Goal: Task Accomplishment & Management: Manage account settings

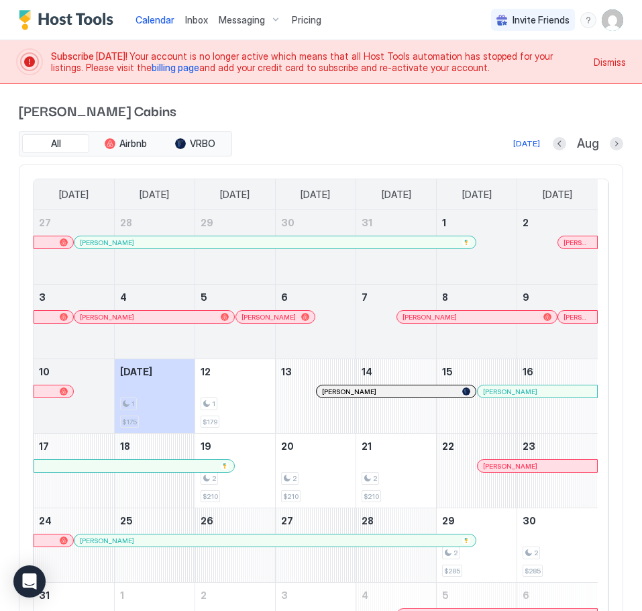
click at [602, 21] on img "User profile" at bounding box center [612, 19] width 21 height 21
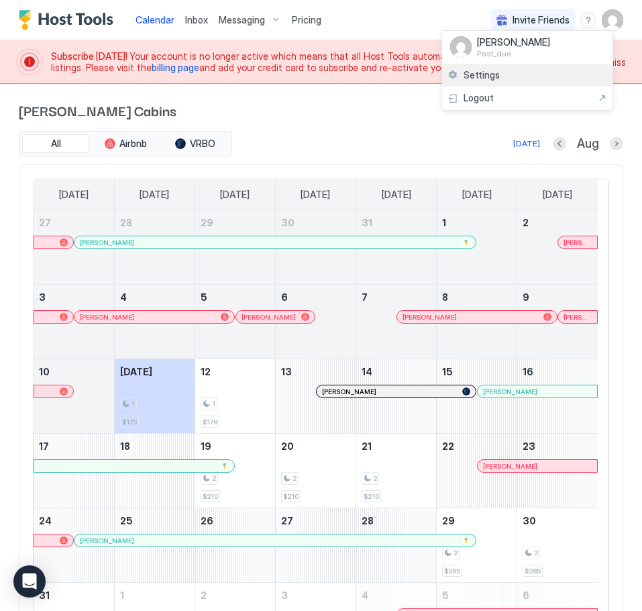
click at [500, 75] on div "Settings" at bounding box center [527, 75] width 171 height 23
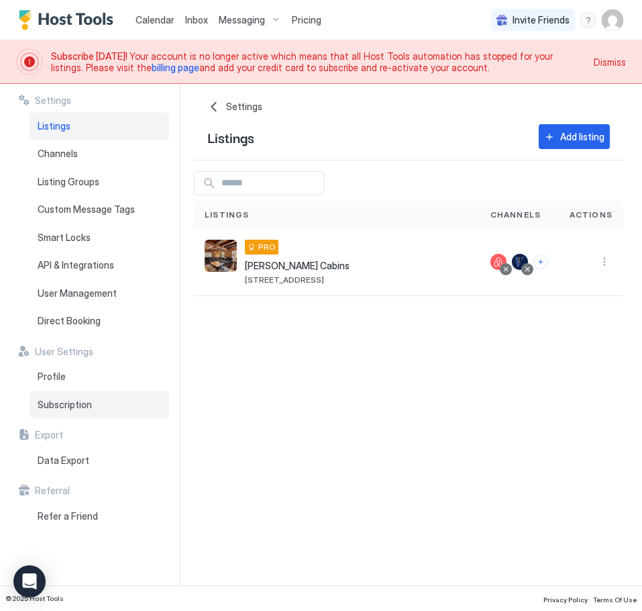
click at [67, 403] on span "Subscription" at bounding box center [65, 405] width 54 height 12
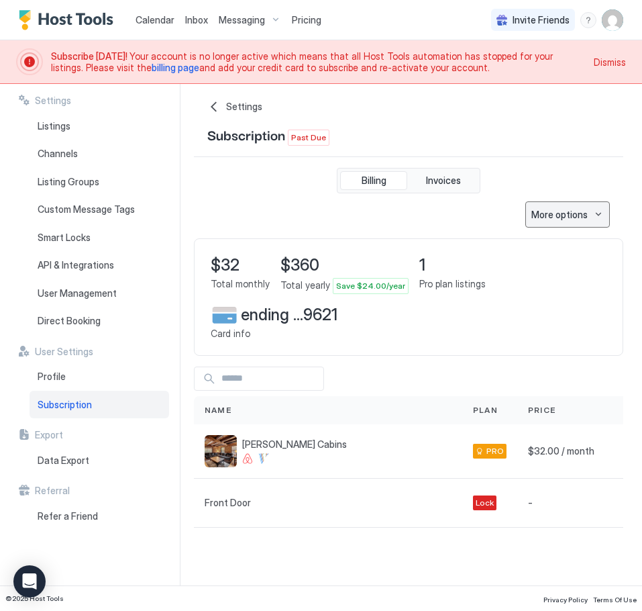
click at [569, 220] on div "More options" at bounding box center [560, 214] width 56 height 14
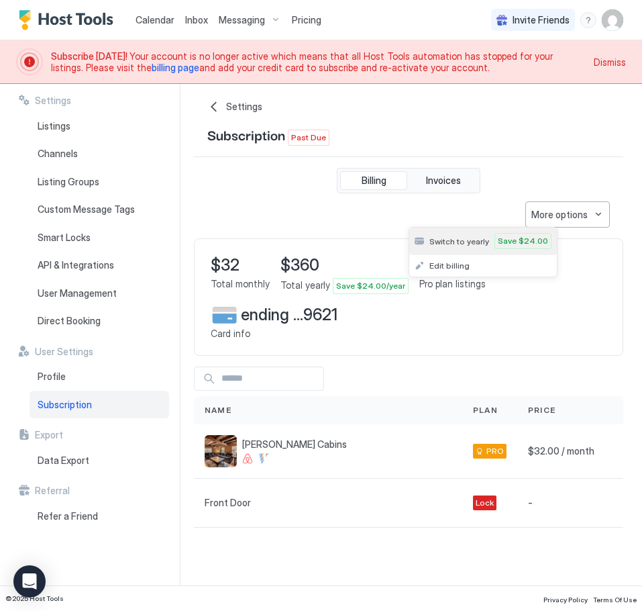
click at [450, 242] on span "Switch to yearly" at bounding box center [460, 241] width 60 height 10
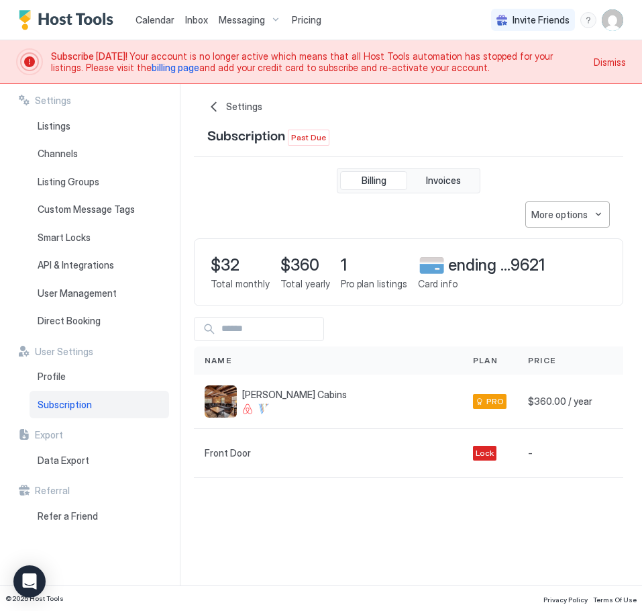
click at [495, 273] on span "ending ... 9621" at bounding box center [496, 265] width 97 height 20
click at [64, 380] on div "Profile" at bounding box center [100, 377] width 140 height 28
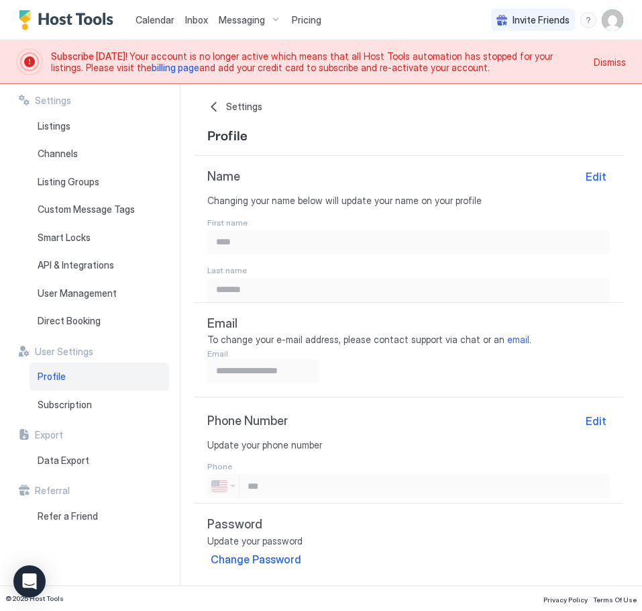
click at [609, 61] on span "Dismiss" at bounding box center [610, 62] width 32 height 14
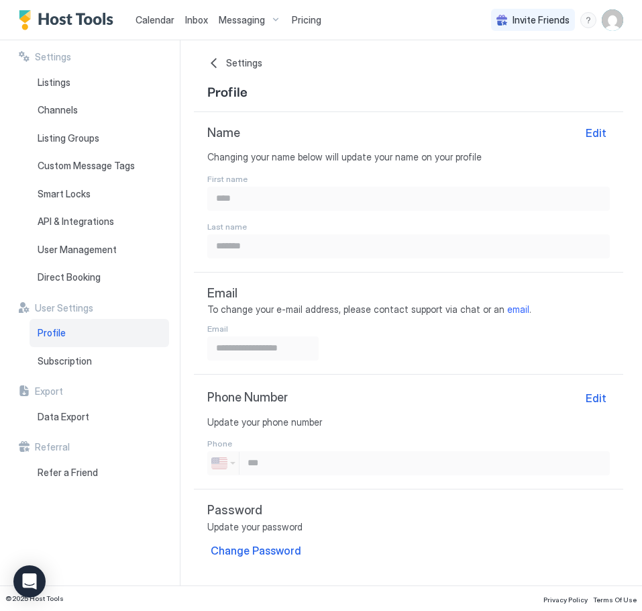
click at [293, 19] on span "Pricing" at bounding box center [307, 20] width 30 height 12
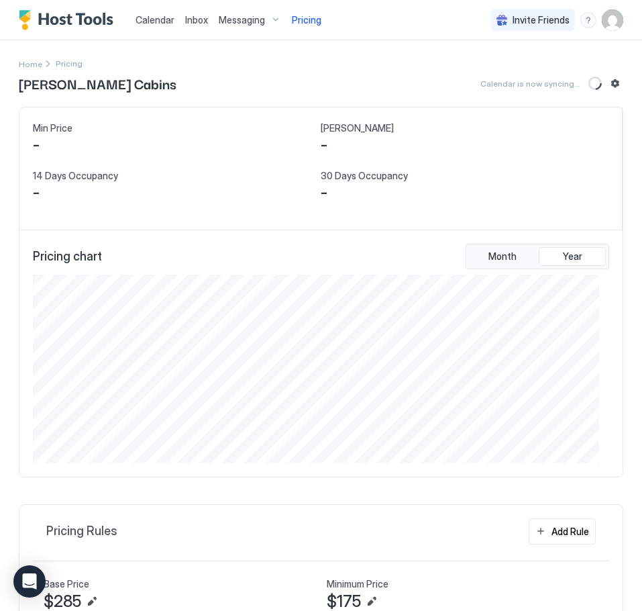
scroll to position [189, 567]
click at [602, 19] on img "User profile" at bounding box center [612, 19] width 21 height 21
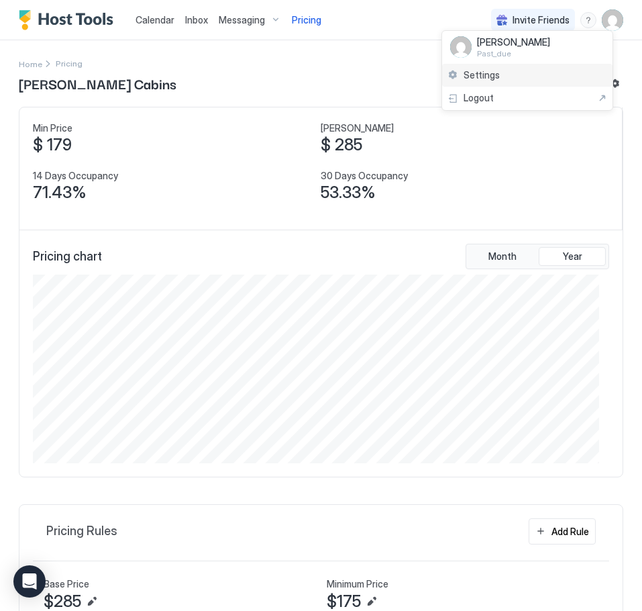
click at [493, 75] on span "Settings" at bounding box center [482, 75] width 36 height 12
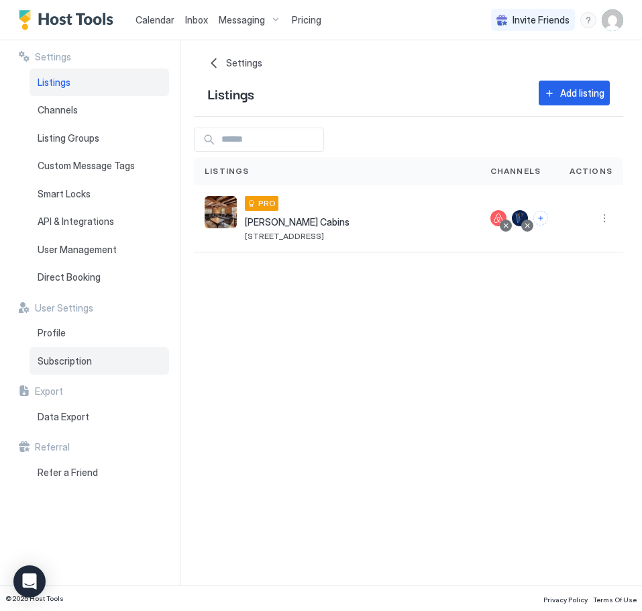
click at [64, 361] on span "Subscription" at bounding box center [65, 361] width 54 height 12
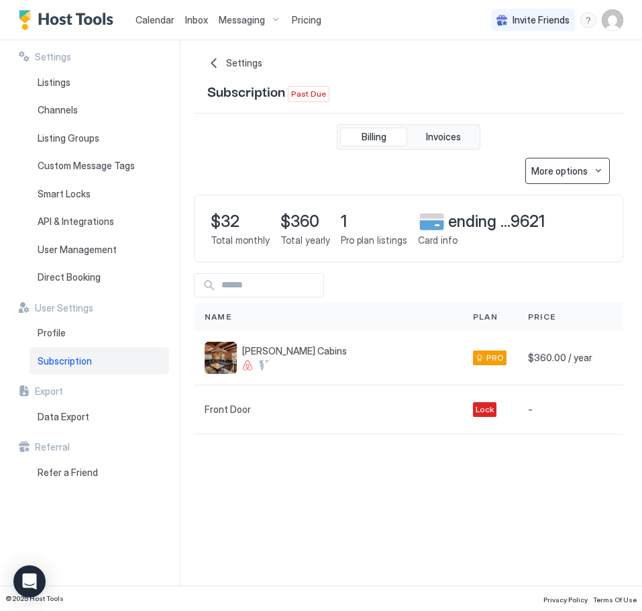
click at [595, 177] on button "More options" at bounding box center [568, 171] width 85 height 26
click at [457, 215] on span "Edit billing" at bounding box center [450, 216] width 40 height 10
click at [403, 405] on div "Front Door" at bounding box center [328, 409] width 247 height 27
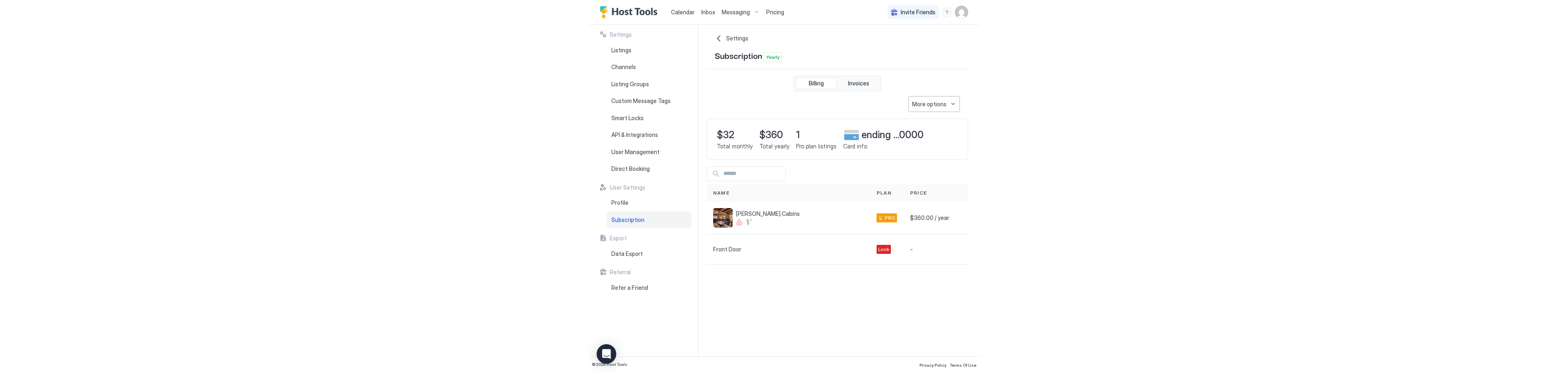
scroll to position [0, 34]
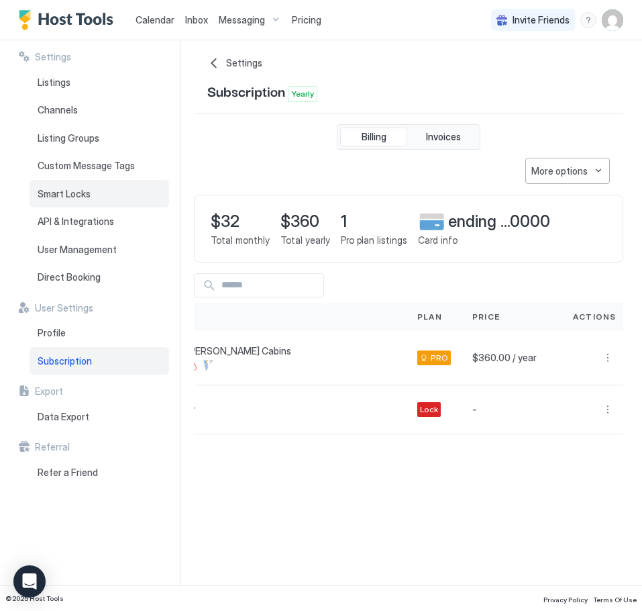
click at [54, 192] on span "Smart Locks" at bounding box center [64, 194] width 53 height 12
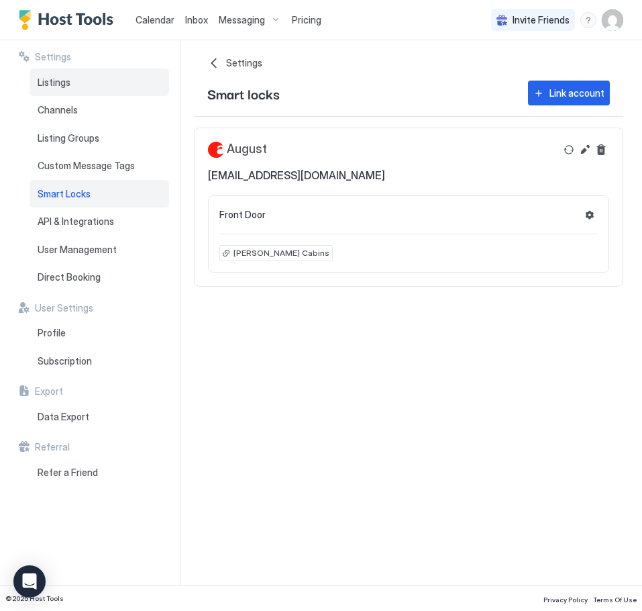
click at [54, 85] on span "Listings" at bounding box center [54, 83] width 33 height 12
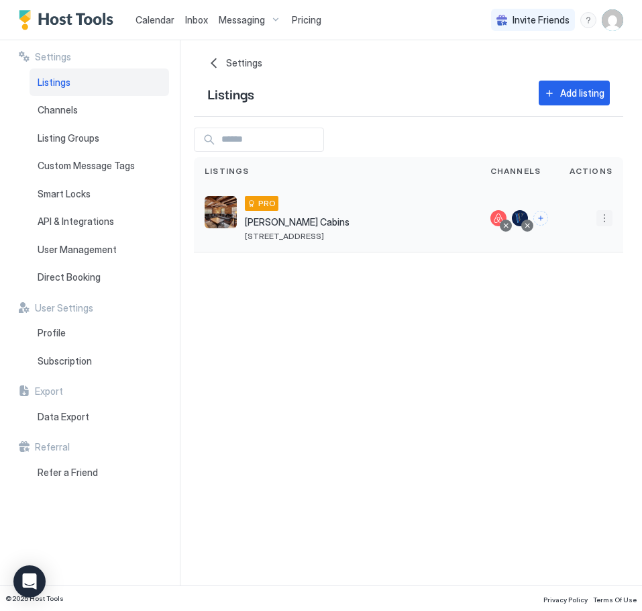
click at [602, 212] on button "More options" at bounding box center [605, 218] width 16 height 16
click at [348, 307] on div at bounding box center [321, 305] width 642 height 611
